Goal: Task Accomplishment & Management: Use online tool/utility

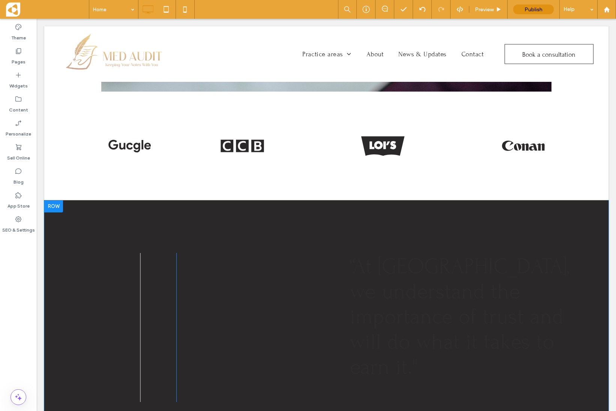
scroll to position [1282, 0]
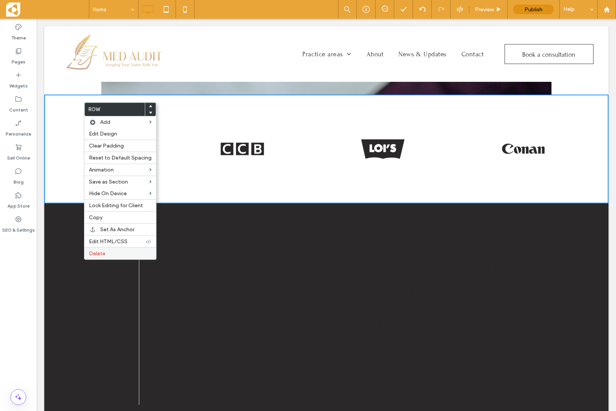
click at [94, 253] on span "Delete" at bounding box center [97, 253] width 17 height 6
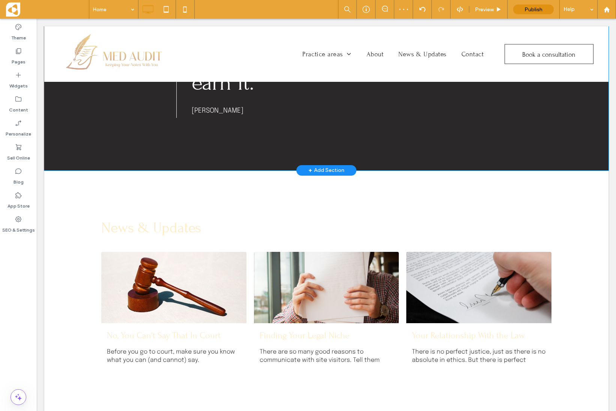
scroll to position [1469, 0]
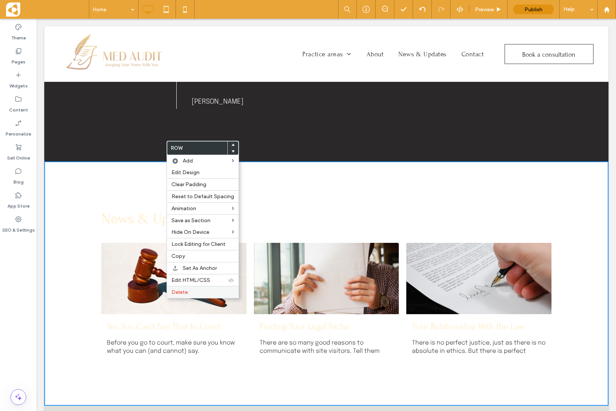
click at [177, 291] on span "Delete" at bounding box center [179, 292] width 17 height 6
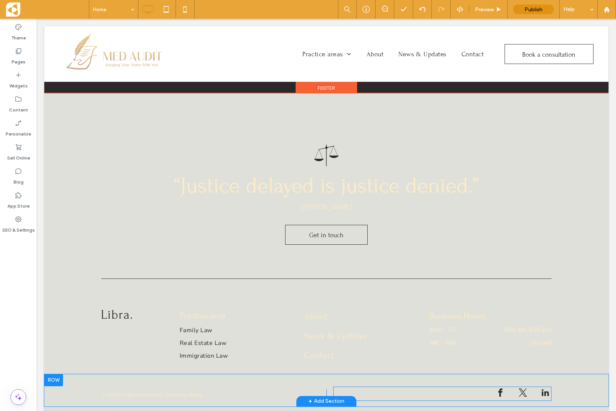
scroll to position [1537, 0]
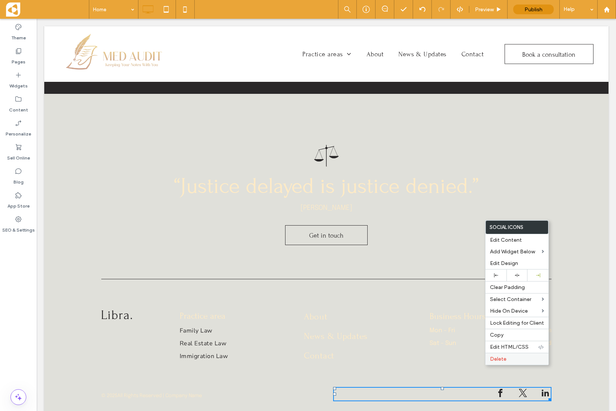
click at [502, 359] on span "Delete" at bounding box center [498, 359] width 17 height 6
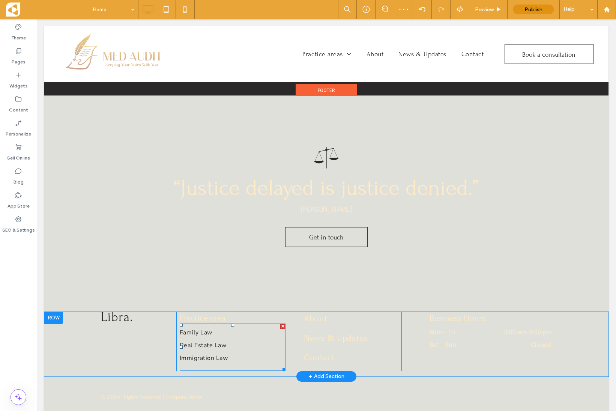
click at [246, 353] on link "Immigration Law" at bounding box center [230, 359] width 100 height 13
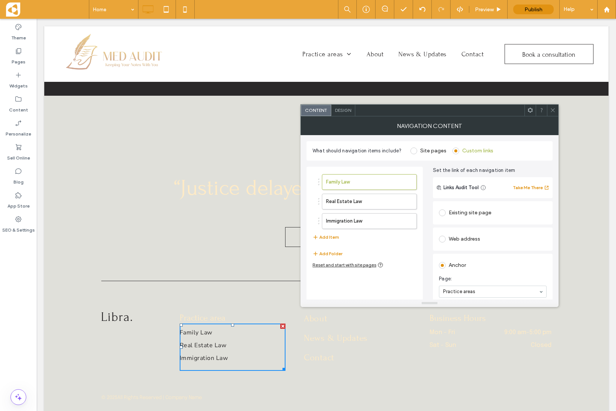
click at [552, 111] on use at bounding box center [553, 110] width 4 height 4
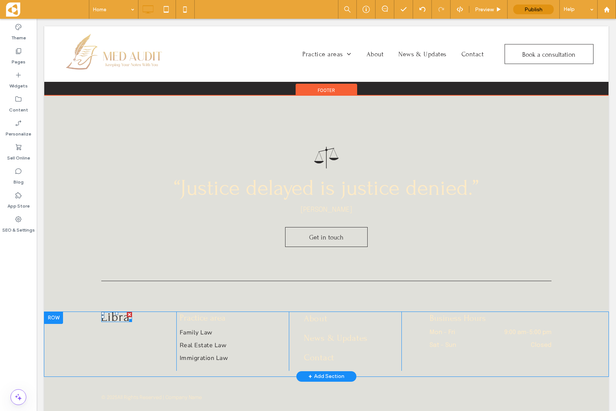
click at [111, 312] on img at bounding box center [116, 316] width 31 height 9
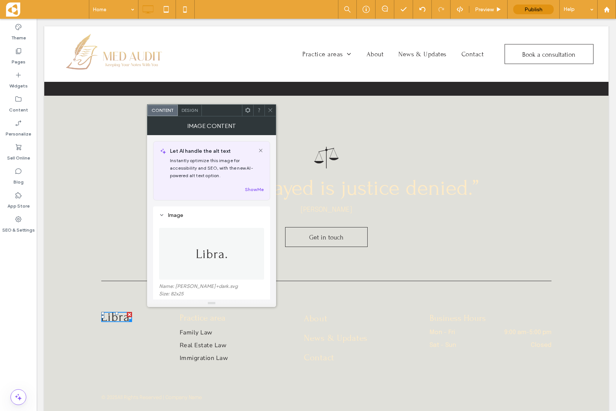
click at [213, 263] on img at bounding box center [212, 254] width 32 height 52
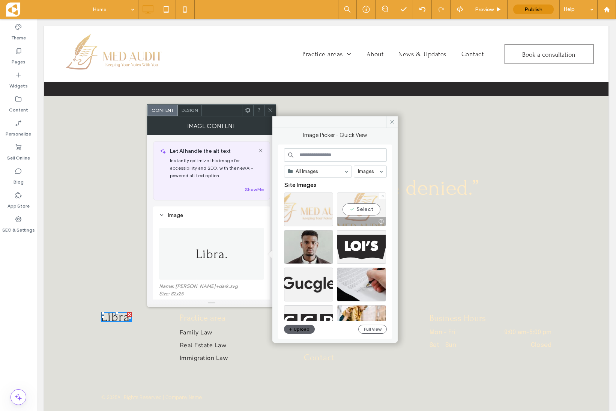
click at [346, 206] on div "Select" at bounding box center [361, 209] width 49 height 34
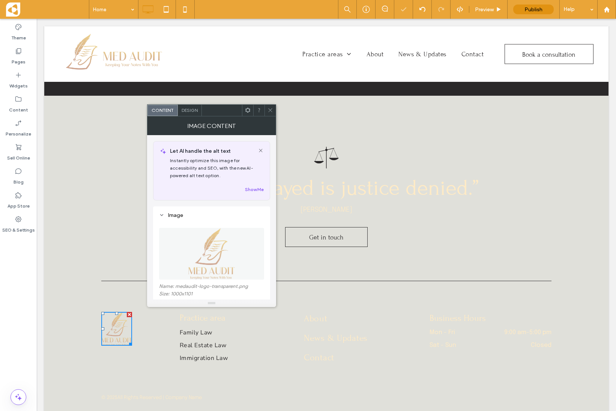
click at [271, 113] on span at bounding box center [270, 110] width 6 height 11
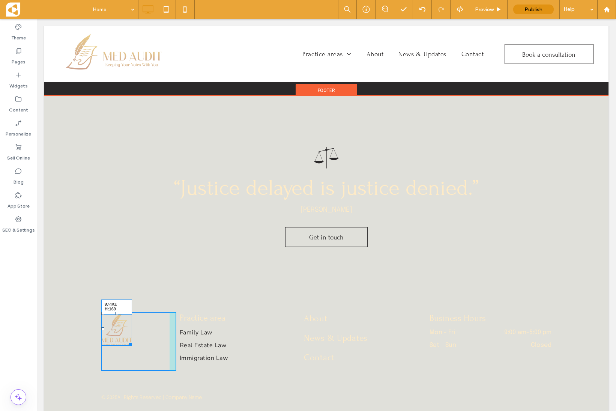
drag, startPoint x: 130, startPoint y: 314, endPoint x: 146, endPoint y: 330, distance: 23.1
click at [132, 330] on div "W:154 H:169" at bounding box center [116, 329] width 31 height 34
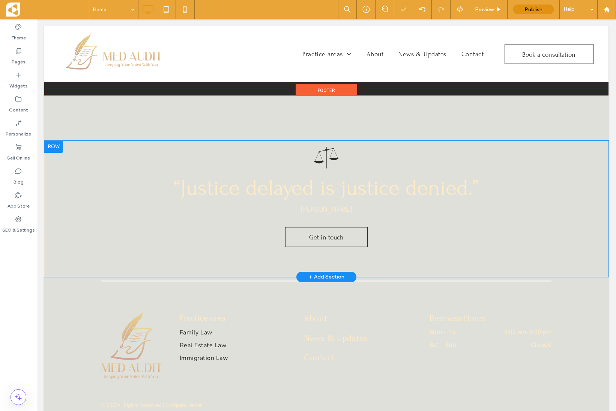
click at [70, 235] on div "noun_Justice_2126138 “Justice delayed is justice denied.” [PERSON_NAME] Get in …" at bounding box center [326, 209] width 564 height 136
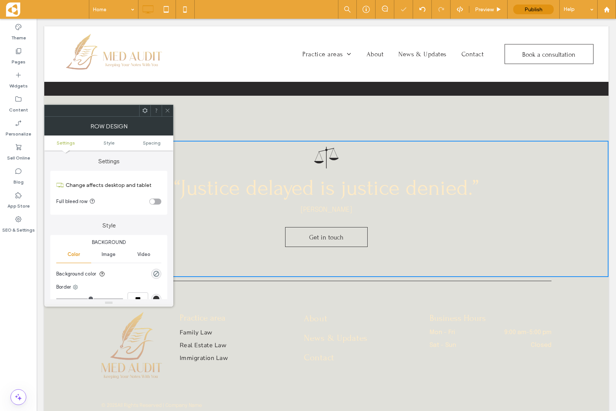
click at [49, 327] on div "Click To Paste Practice area Family Law Real Estate Law Immigration Law Click T…" at bounding box center [326, 348] width 564 height 72
